Goal: Task Accomplishment & Management: Manage account settings

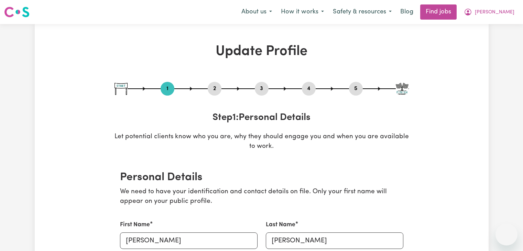
select select "[DEMOGRAPHIC_DATA]"
select select "Student Visa"
select select "Studying a healthcare related degree or qualification"
select select "45"
select select "50"
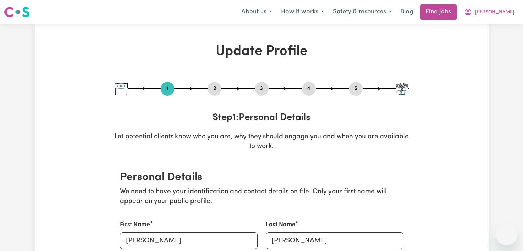
select select "60"
select select "70"
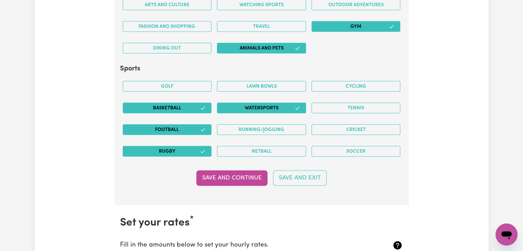
scroll to position [1382, 0]
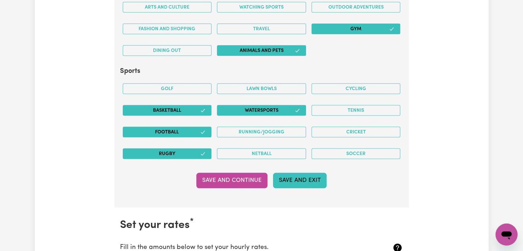
click at [298, 173] on button "Save and Exit" at bounding box center [300, 180] width 54 height 15
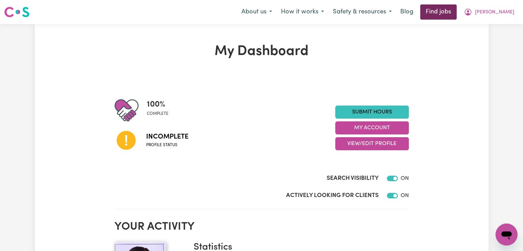
click at [456, 9] on link "Find jobs" at bounding box center [438, 11] width 36 height 15
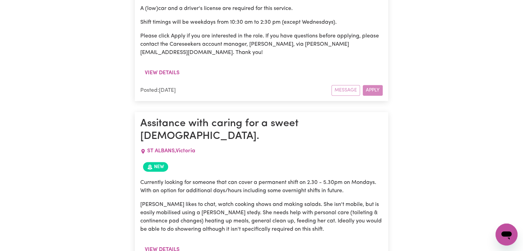
scroll to position [954, 0]
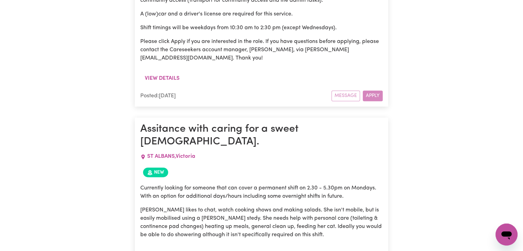
click at [373, 180] on article "Assitance with caring for a sweet [DEMOGRAPHIC_DATA]. [GEOGRAPHIC_DATA] , [GEOG…" at bounding box center [261, 201] width 253 height 166
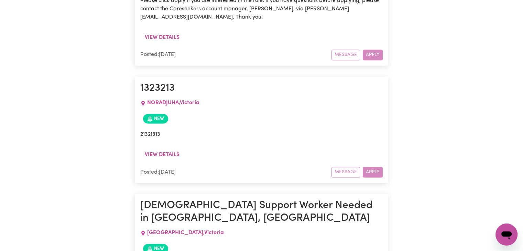
scroll to position [3566, 0]
